Goal: Task Accomplishment & Management: Manage account settings

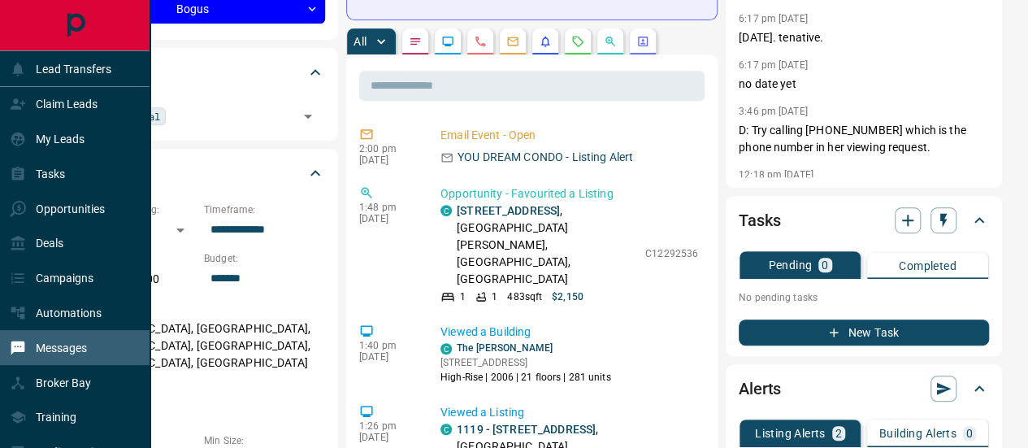
click at [62, 348] on p "Messages" at bounding box center [61, 347] width 51 height 13
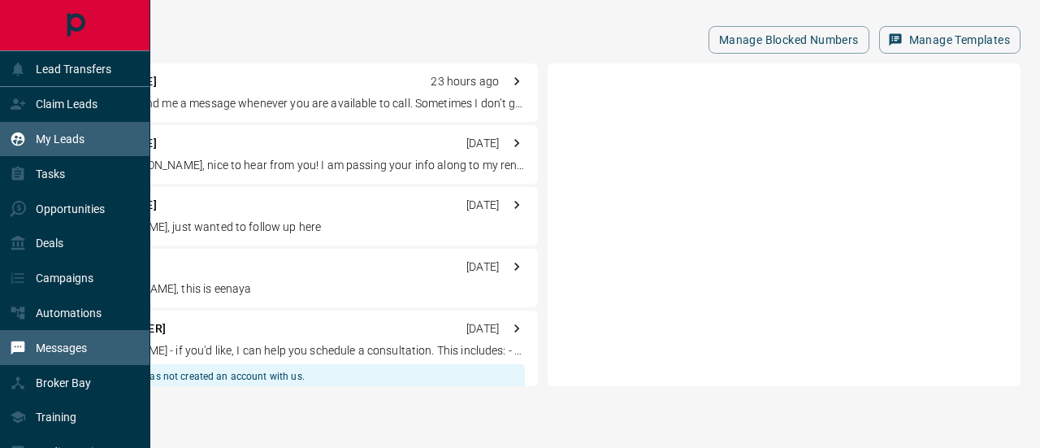
click at [71, 140] on p "My Leads" at bounding box center [60, 138] width 49 height 13
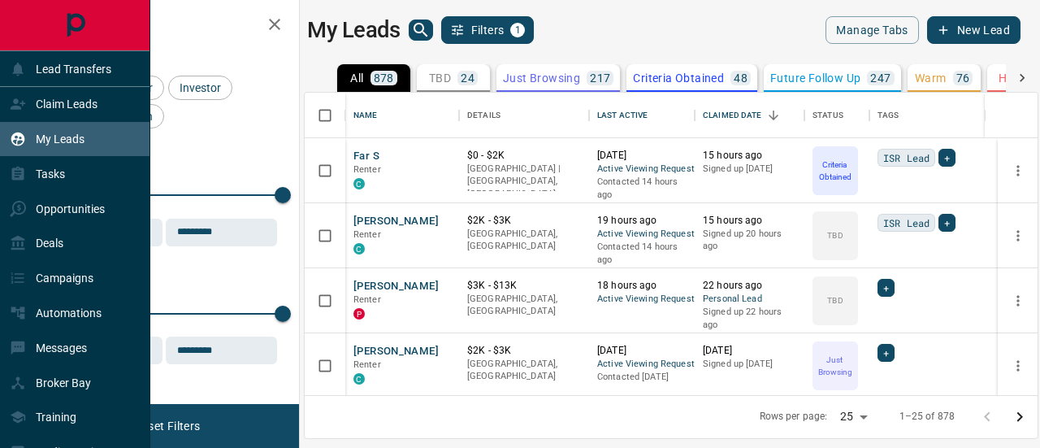
scroll to position [291, 720]
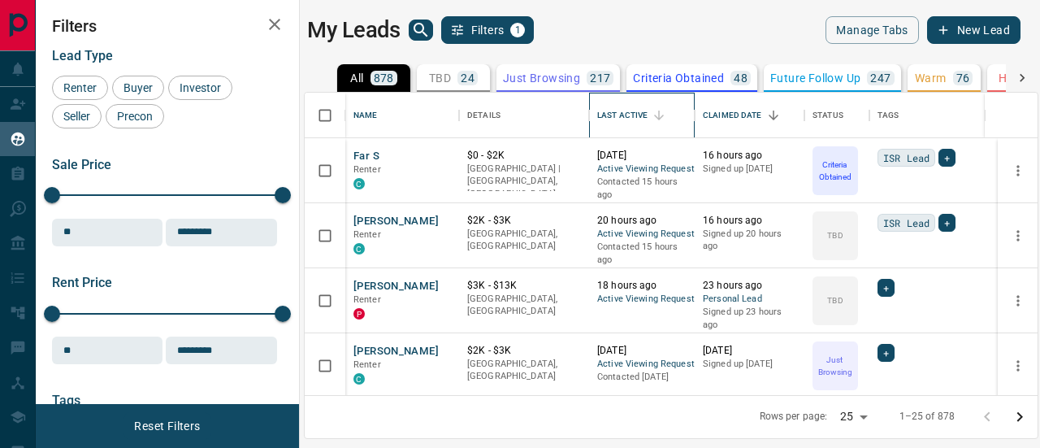
click at [638, 112] on div "Last Active" at bounding box center [622, 115] width 50 height 45
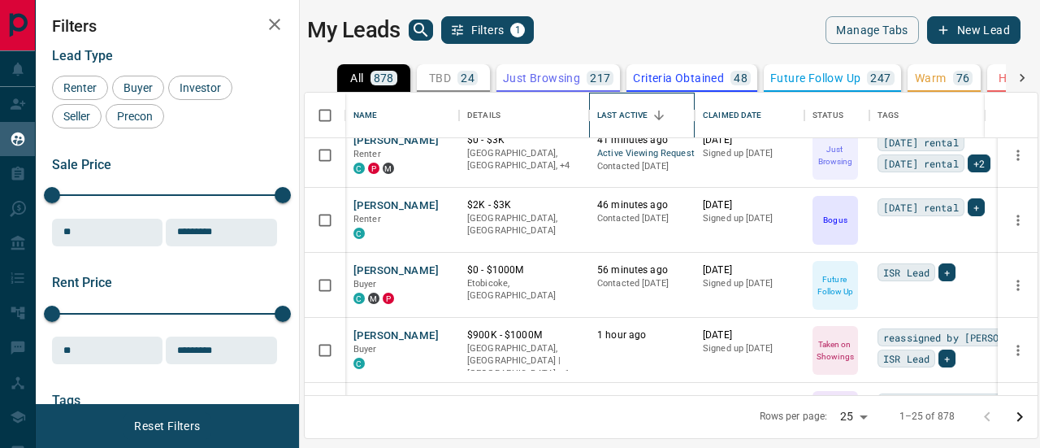
scroll to position [244, 0]
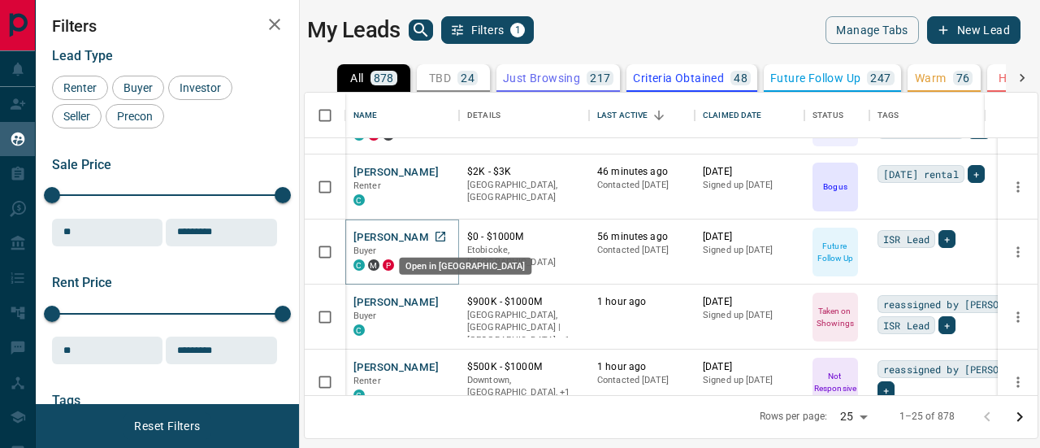
click at [439, 234] on icon "Open in New Tab" at bounding box center [440, 236] width 13 height 13
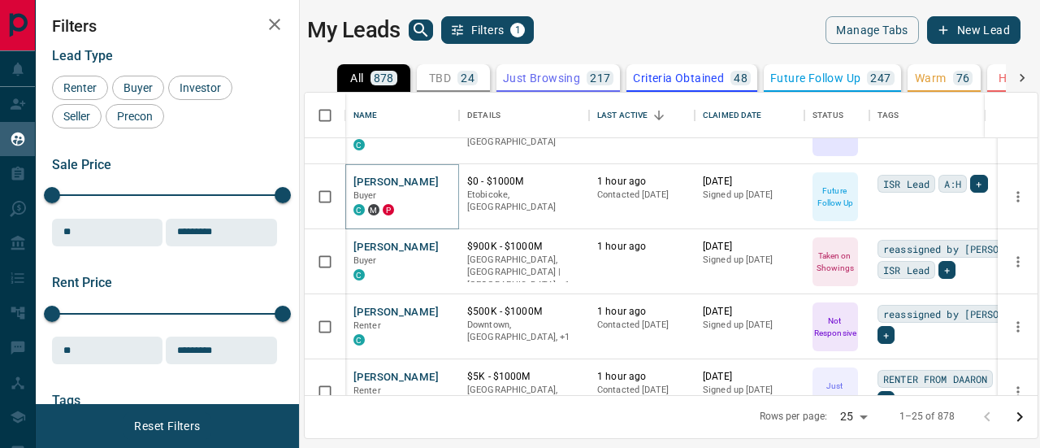
scroll to position [325, 0]
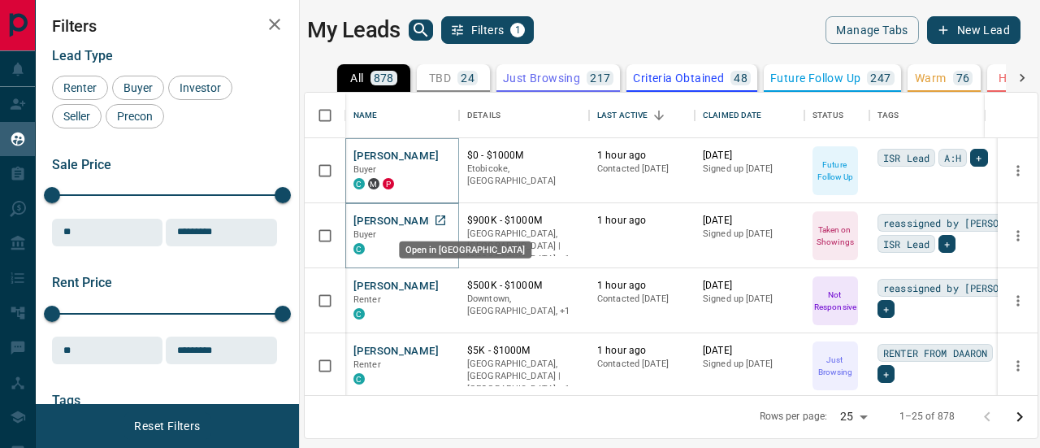
click at [441, 217] on icon "Open in New Tab" at bounding box center [440, 220] width 10 height 10
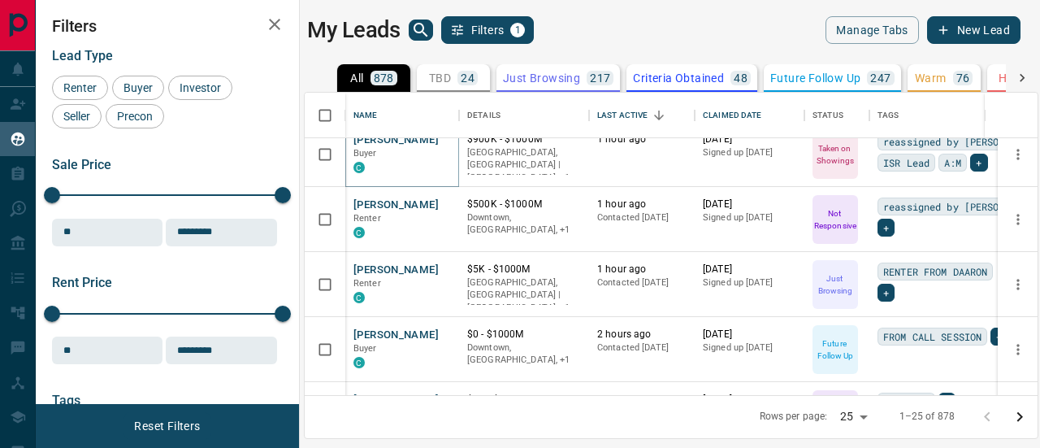
scroll to position [569, 0]
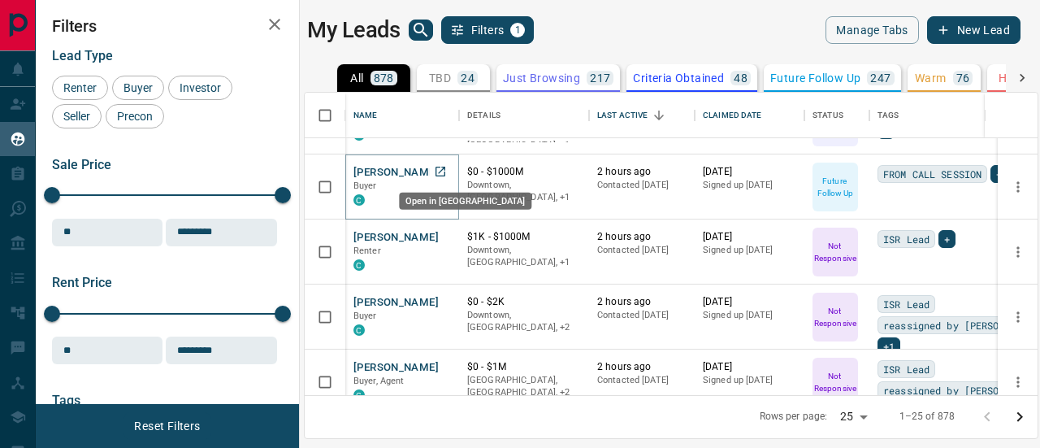
click at [442, 169] on icon "Open in New Tab" at bounding box center [440, 171] width 13 height 13
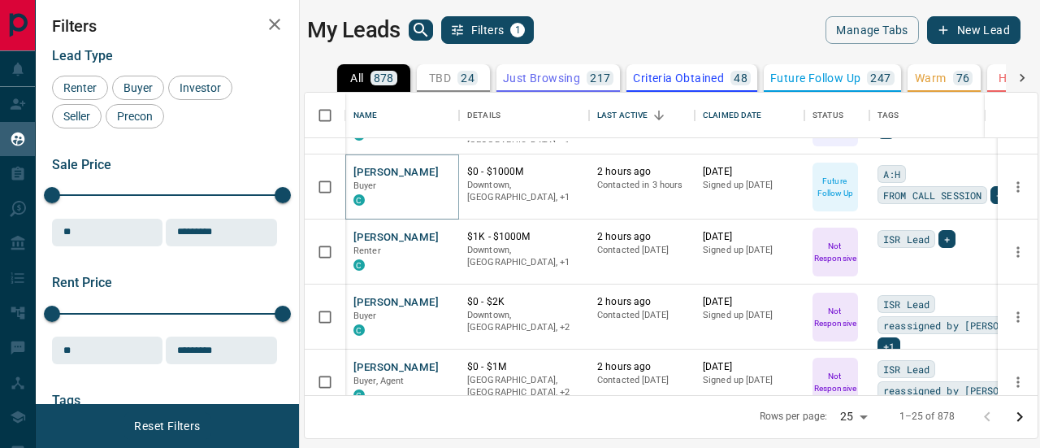
scroll to position [715, 0]
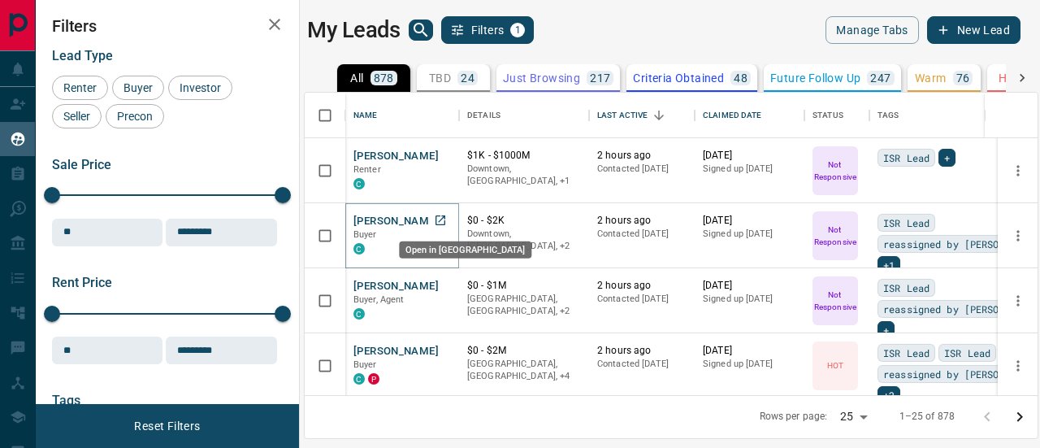
click at [442, 215] on icon "Open in New Tab" at bounding box center [440, 220] width 13 height 13
